Goal: Information Seeking & Learning: Learn about a topic

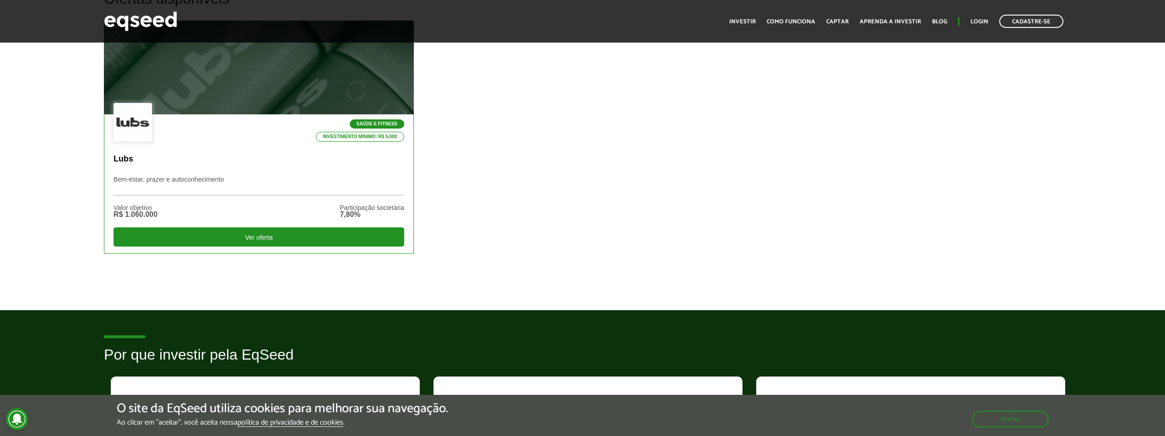
scroll to position [275, 0]
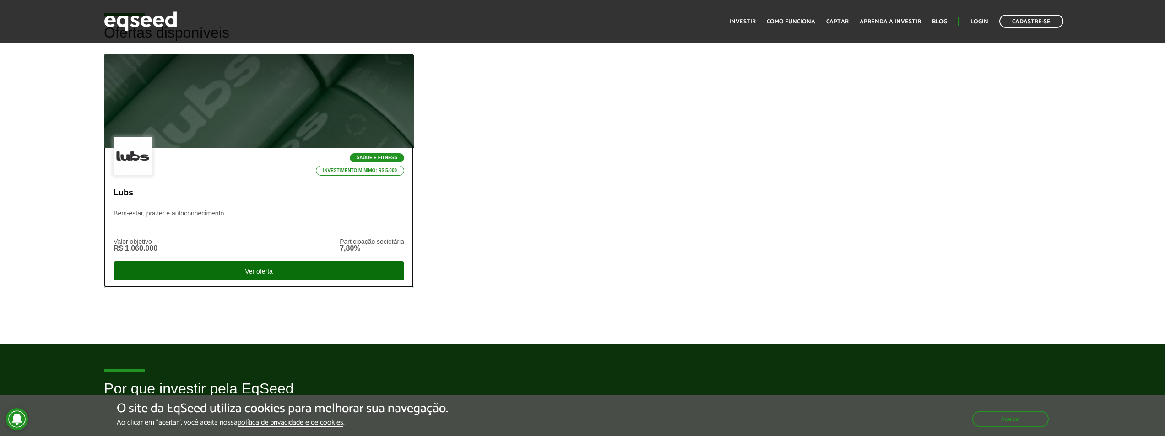
click at [246, 274] on div "Ver oferta" at bounding box center [259, 270] width 291 height 19
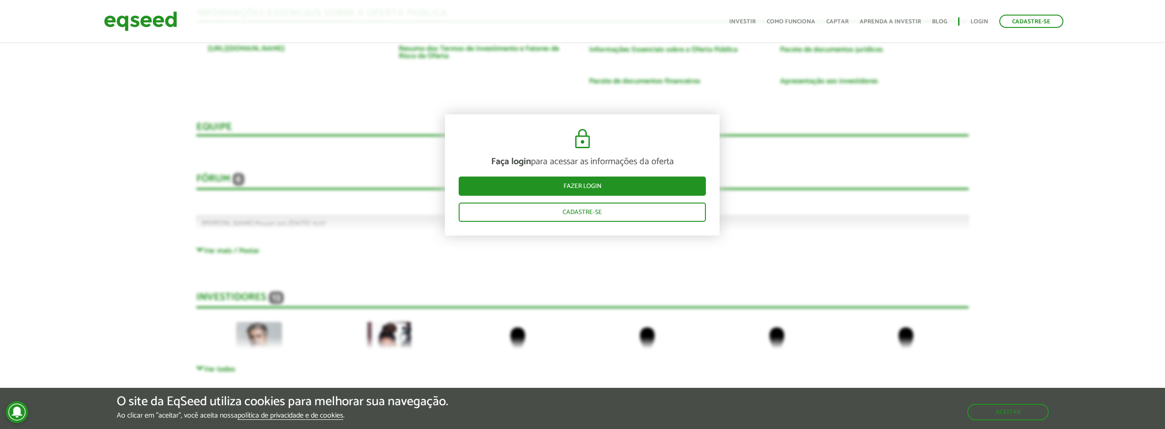
scroll to position [1747, 0]
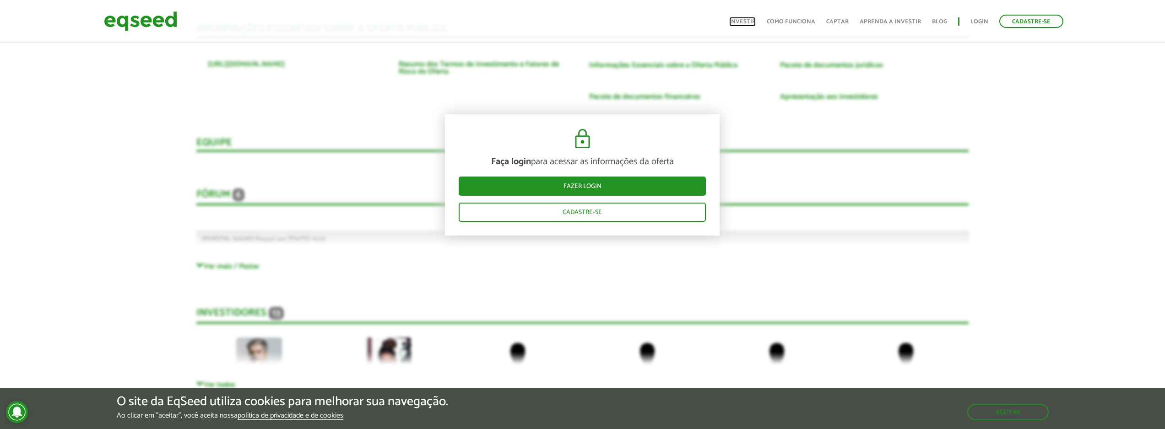
click at [747, 19] on link "Investir" at bounding box center [742, 22] width 27 height 6
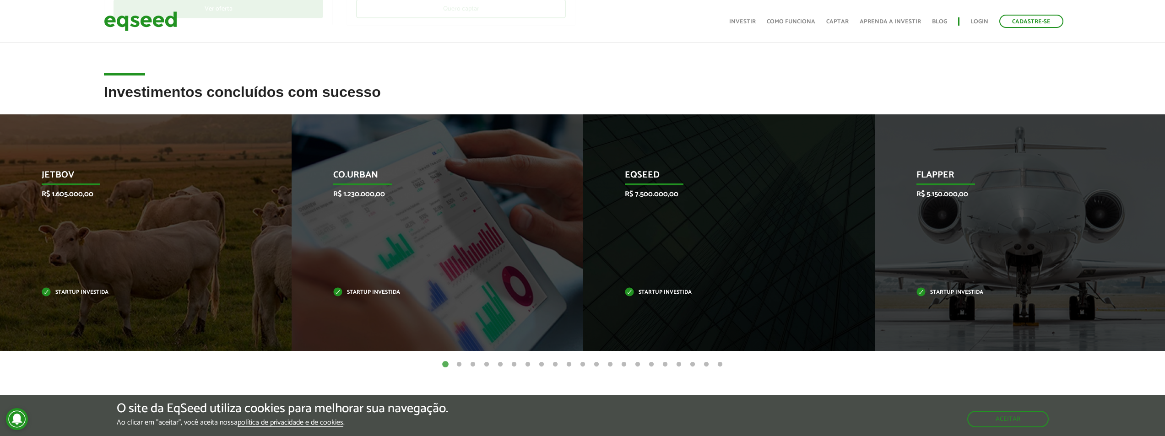
scroll to position [366, 0]
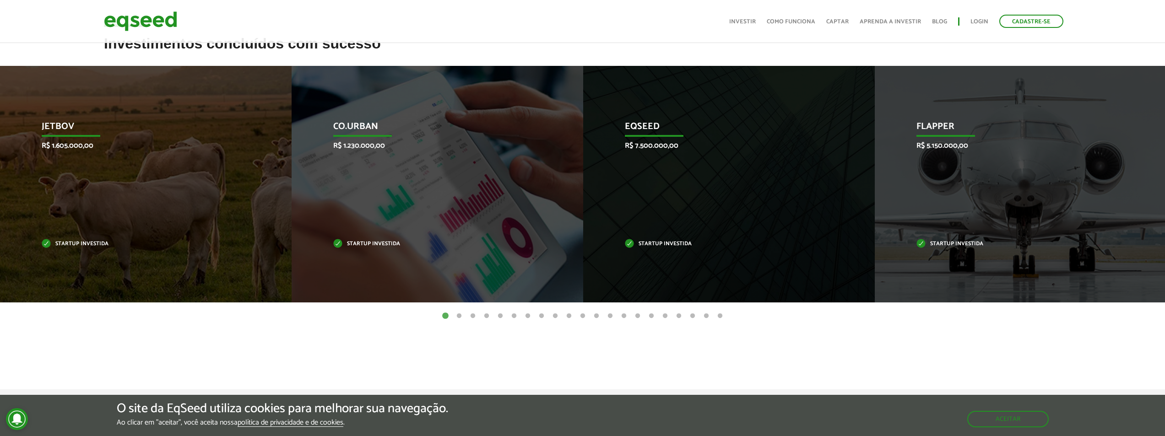
click at [458, 317] on button "2" at bounding box center [459, 316] width 9 height 9
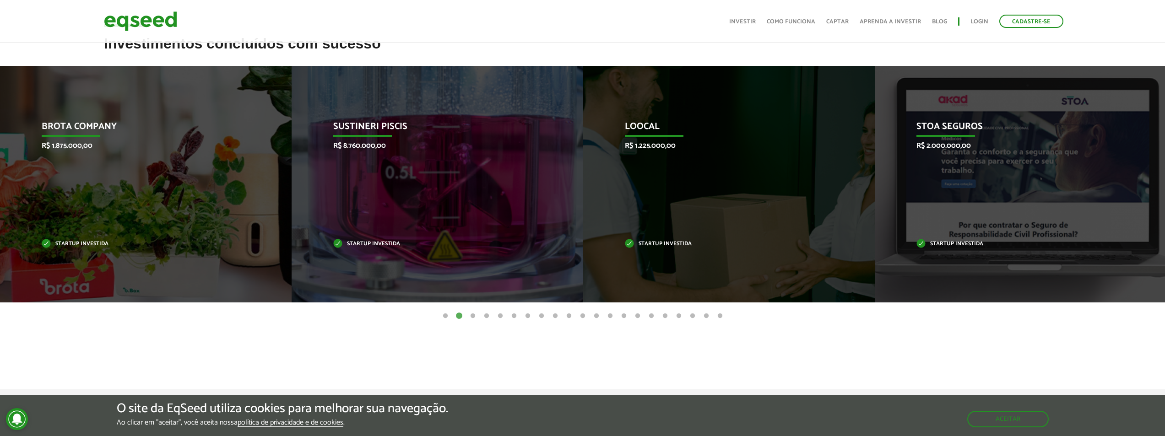
click at [473, 316] on button "3" at bounding box center [472, 316] width 9 height 9
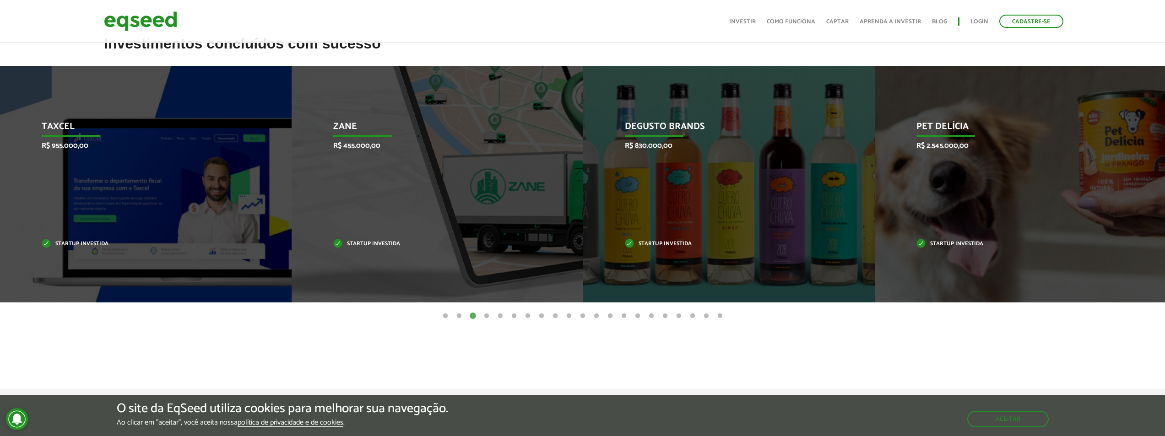
click at [460, 318] on button "2" at bounding box center [459, 316] width 9 height 9
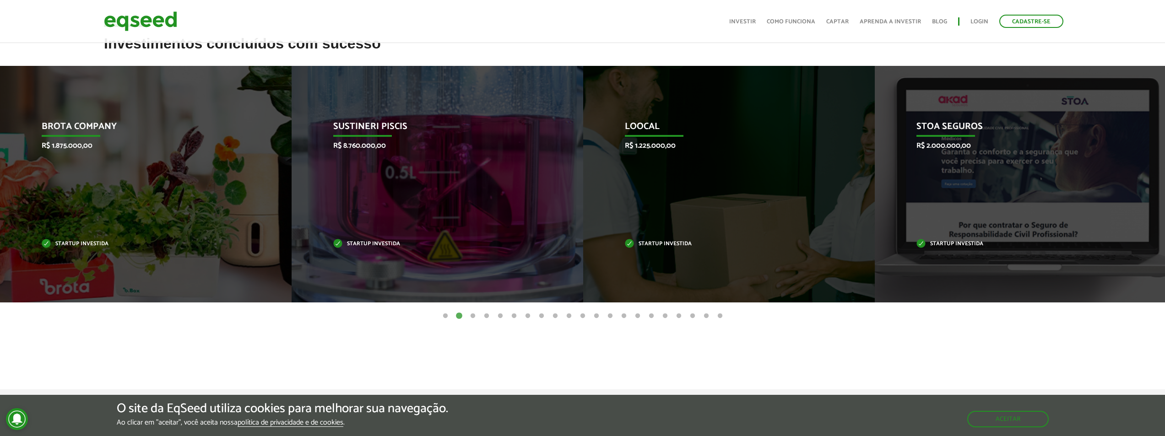
click at [470, 314] on button "3" at bounding box center [472, 316] width 9 height 9
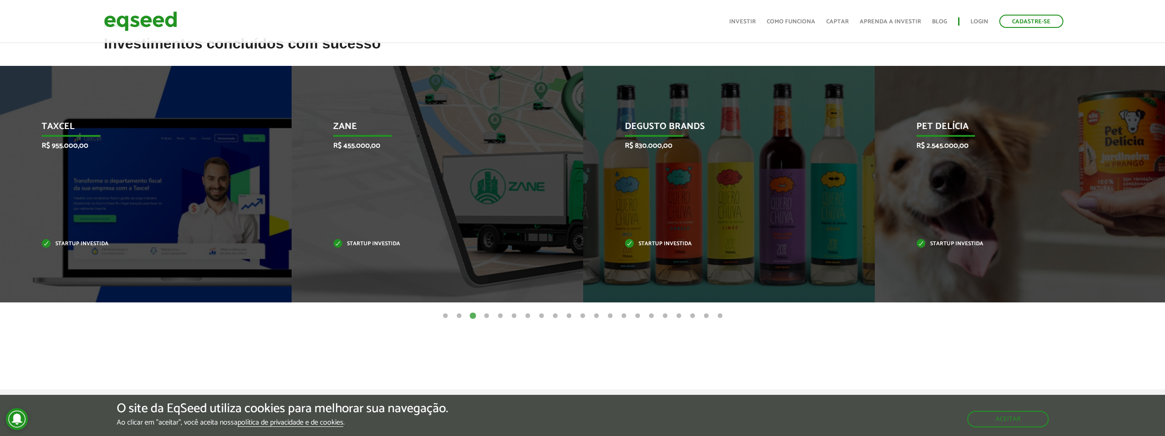
click at [488, 315] on button "4" at bounding box center [486, 316] width 9 height 9
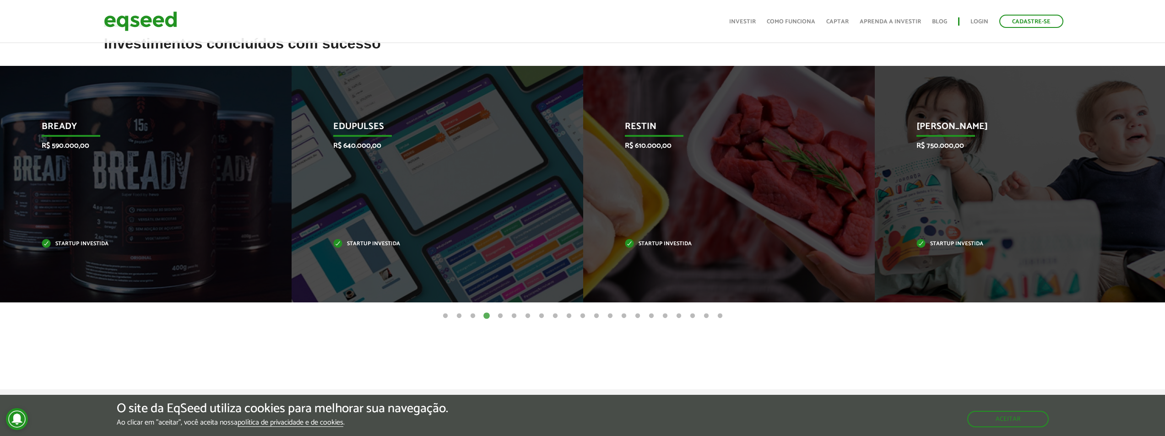
click at [502, 314] on button "5" at bounding box center [500, 316] width 9 height 9
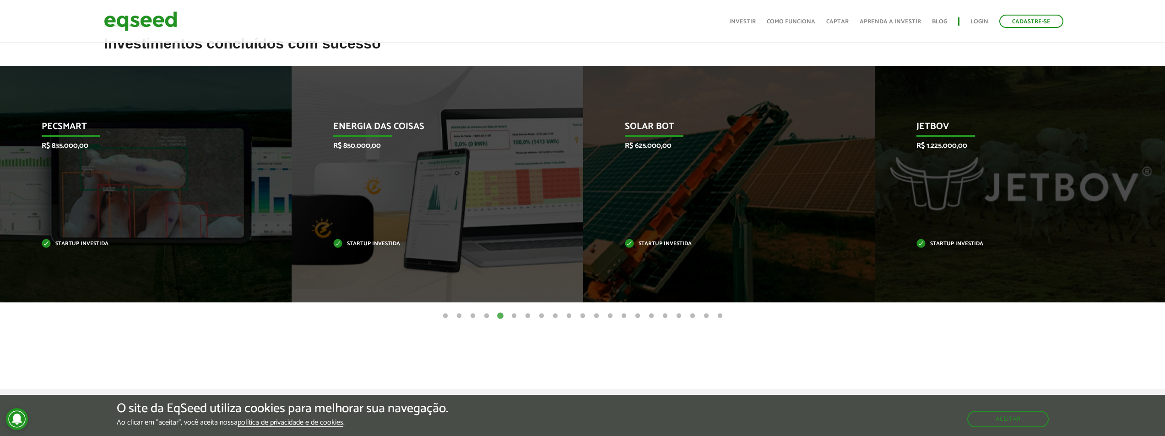
click at [514, 314] on button "6" at bounding box center [513, 316] width 9 height 9
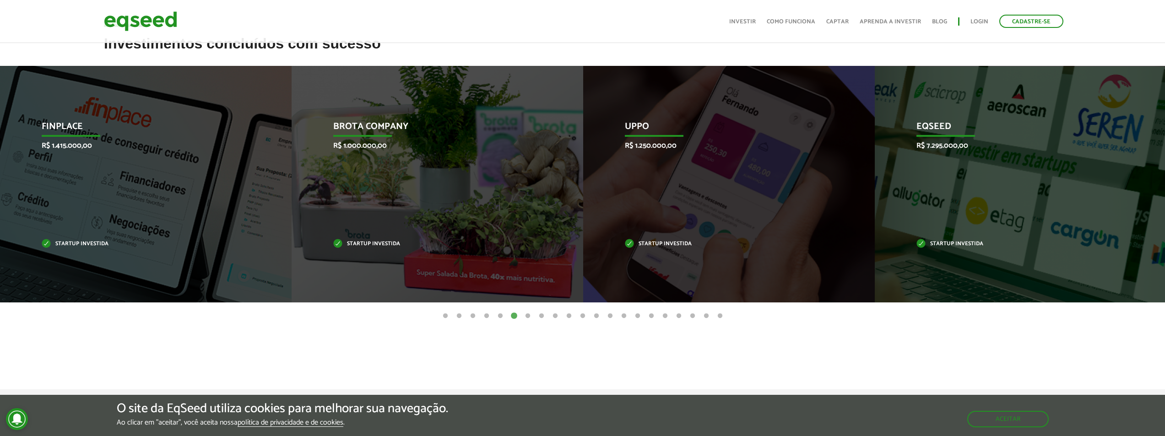
click at [527, 314] on button "7" at bounding box center [527, 316] width 9 height 9
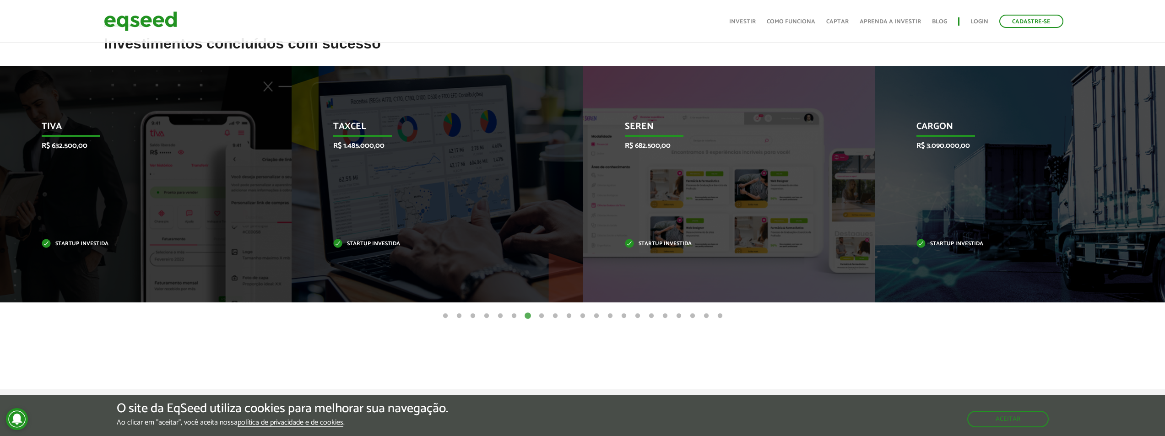
click at [542, 314] on button "8" at bounding box center [541, 316] width 9 height 9
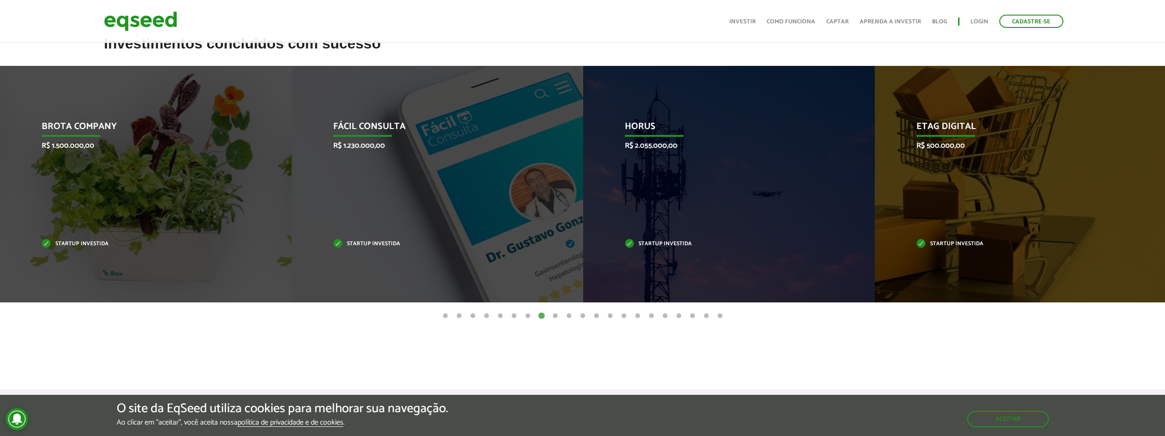
click at [552, 314] on button "9" at bounding box center [555, 316] width 9 height 9
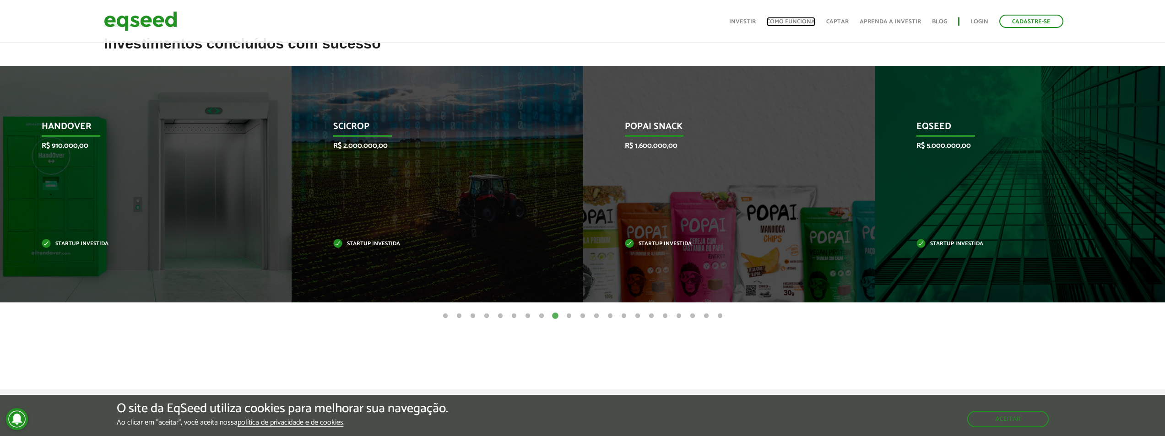
click at [796, 22] on link "Como funciona" at bounding box center [791, 22] width 49 height 6
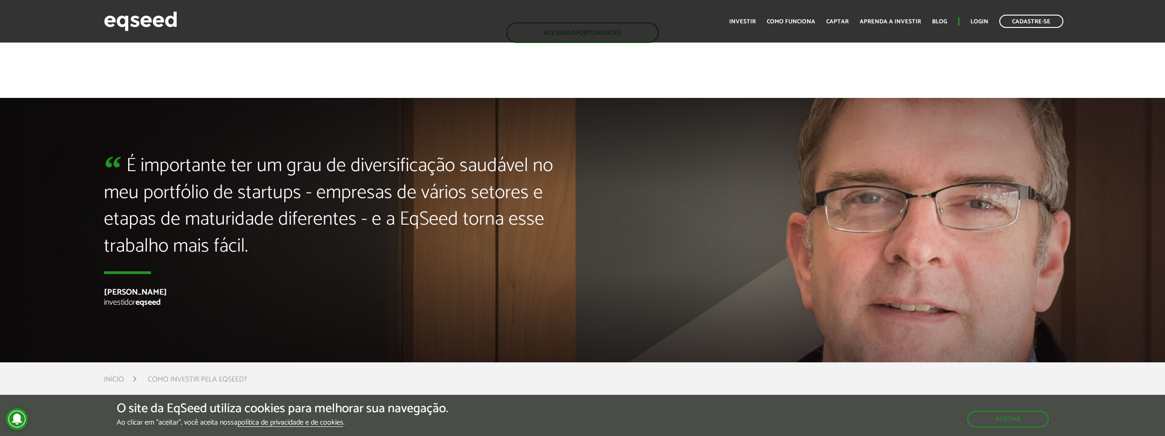
scroll to position [2399, 0]
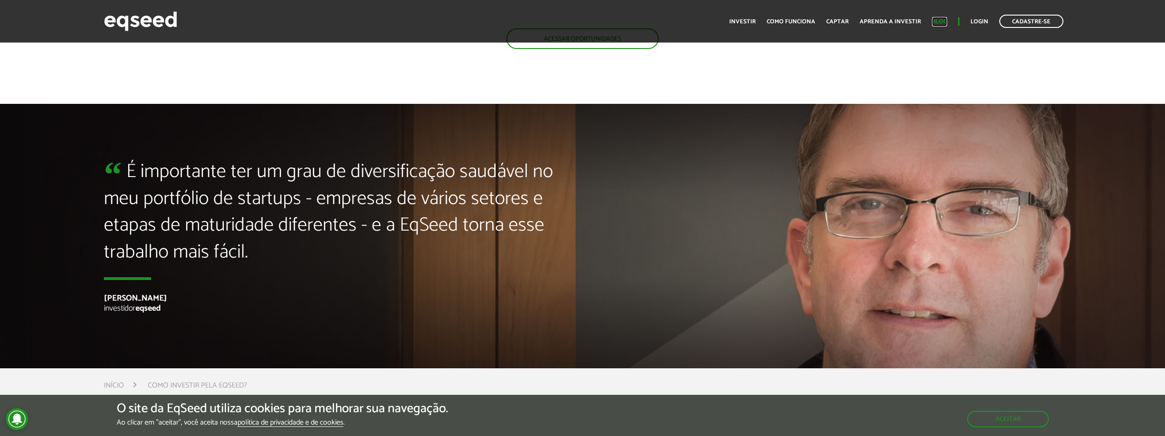
click at [934, 24] on link "Blog" at bounding box center [939, 22] width 15 height 6
